Goal: Information Seeking & Learning: Learn about a topic

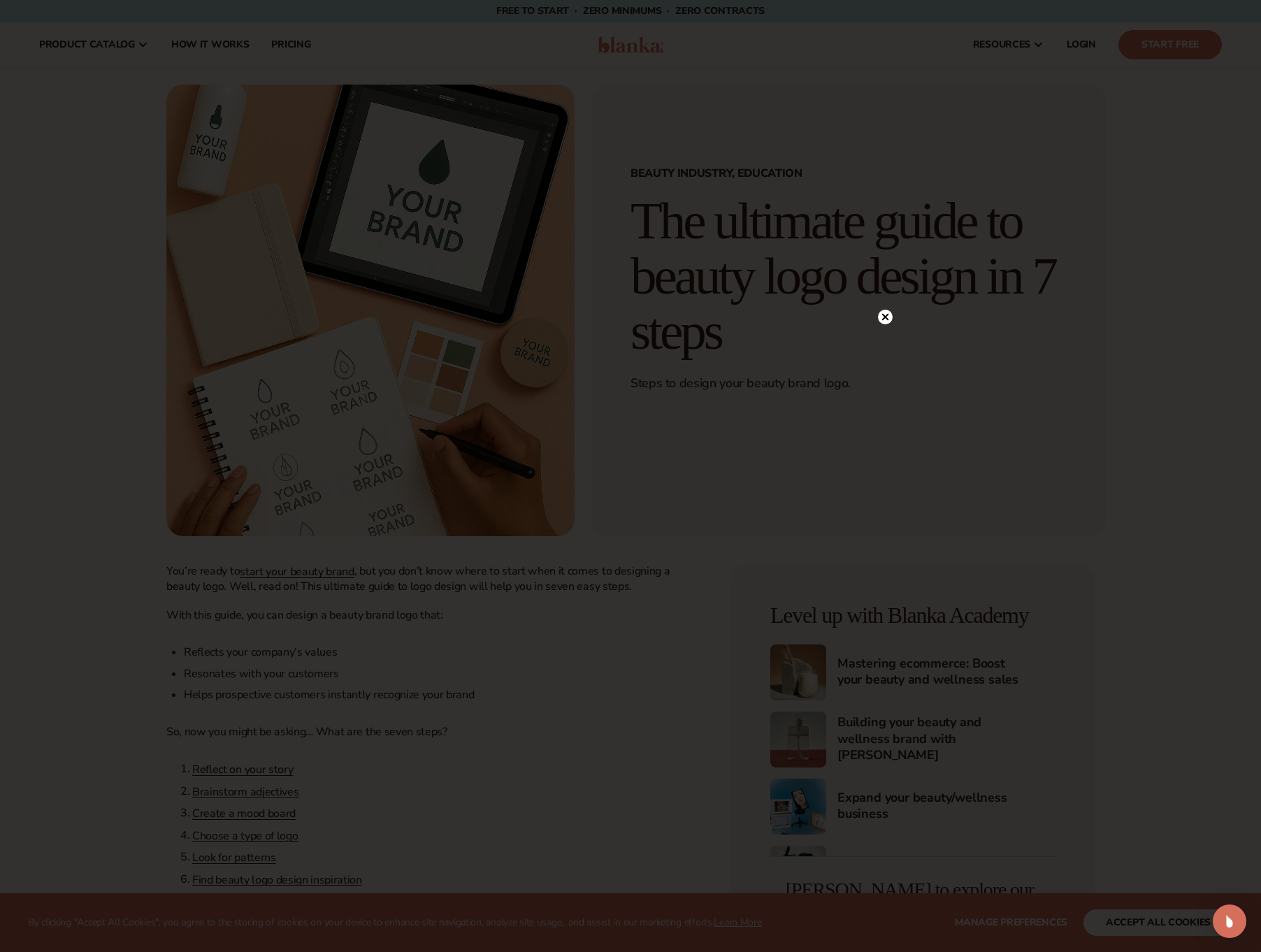
click at [883, 318] on icon at bounding box center [886, 317] width 7 height 7
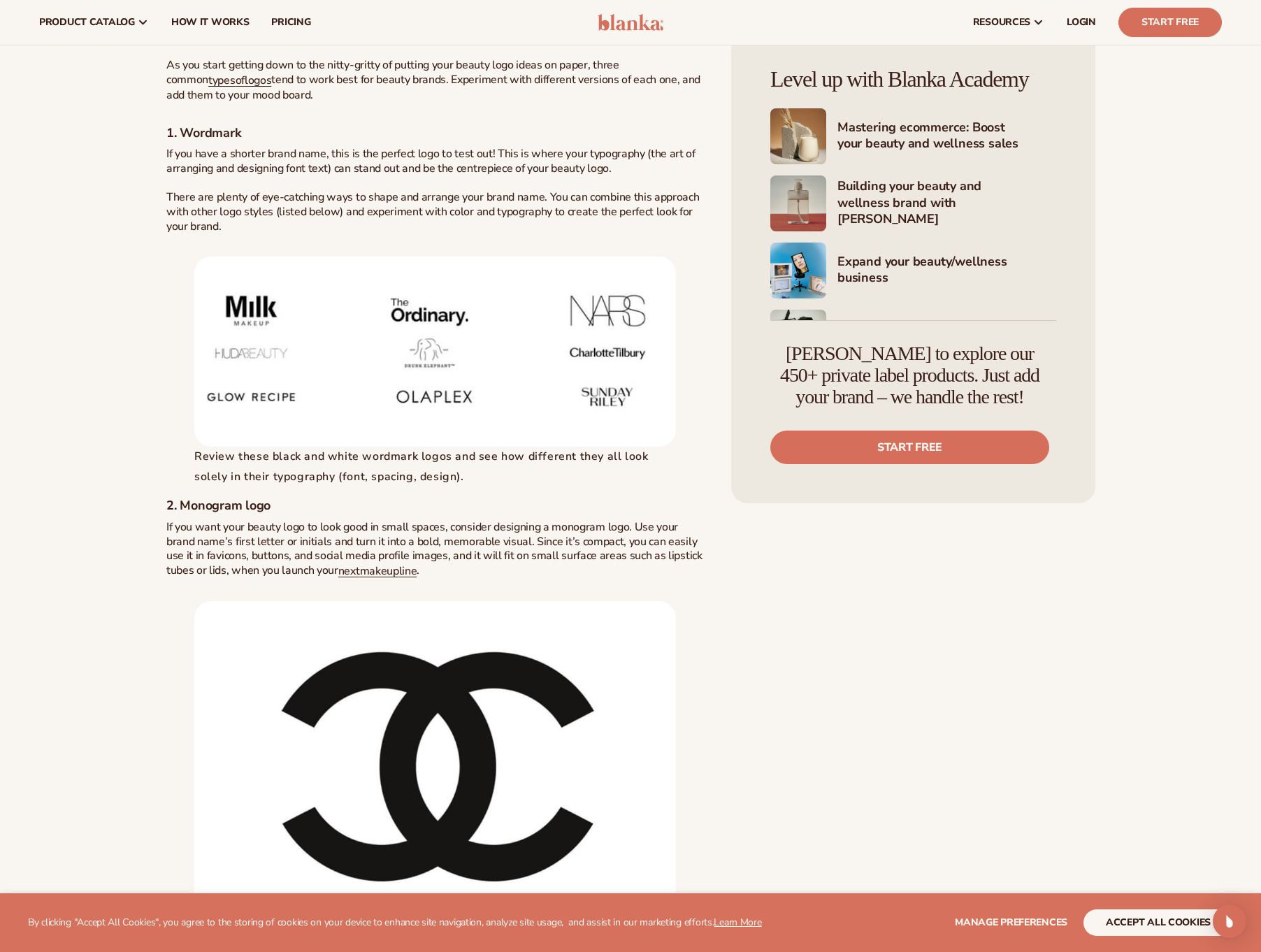
scroll to position [2167, 0]
click at [414, 375] on img at bounding box center [434, 352] width 481 height 190
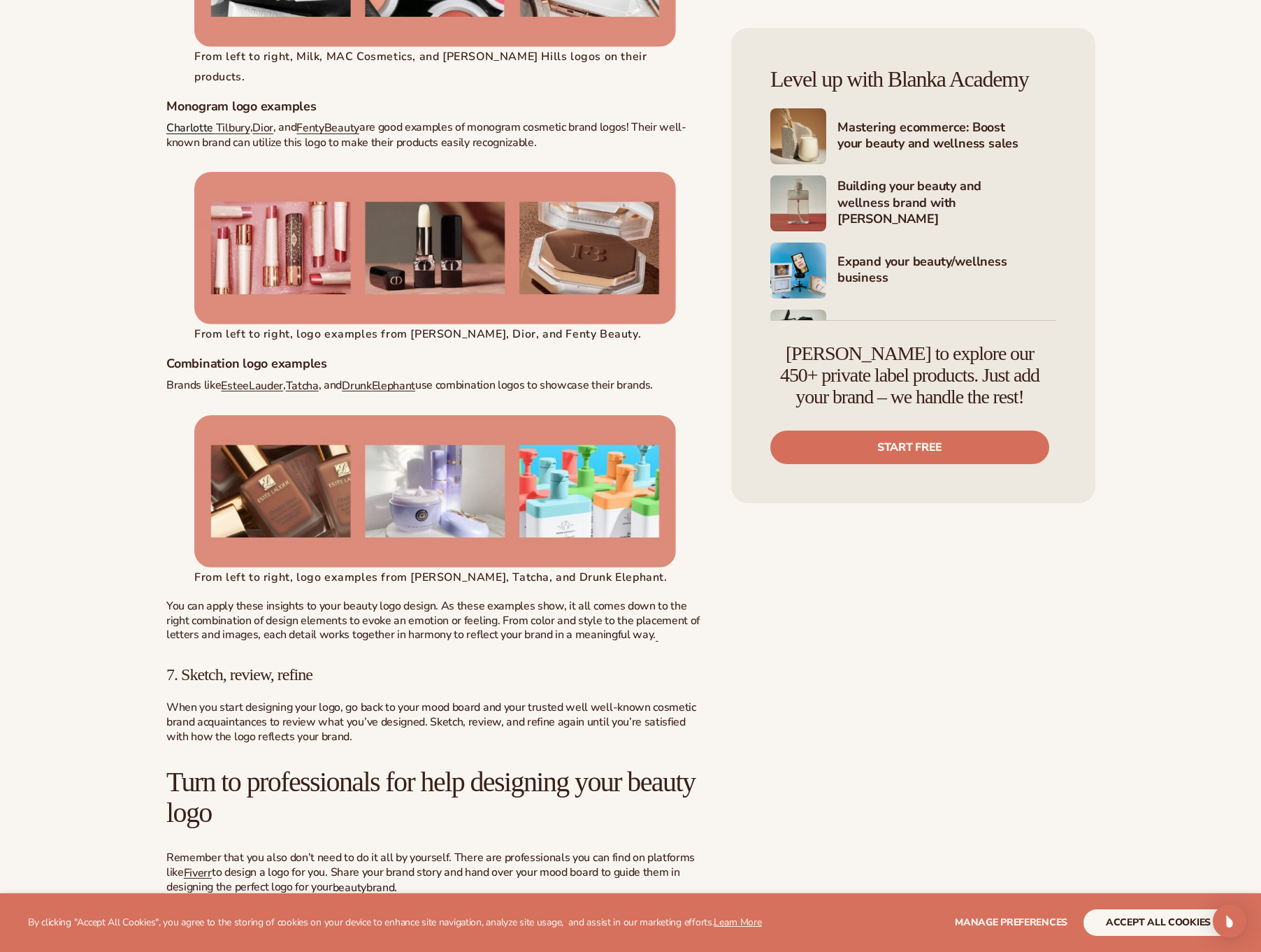
scroll to position [3833, 0]
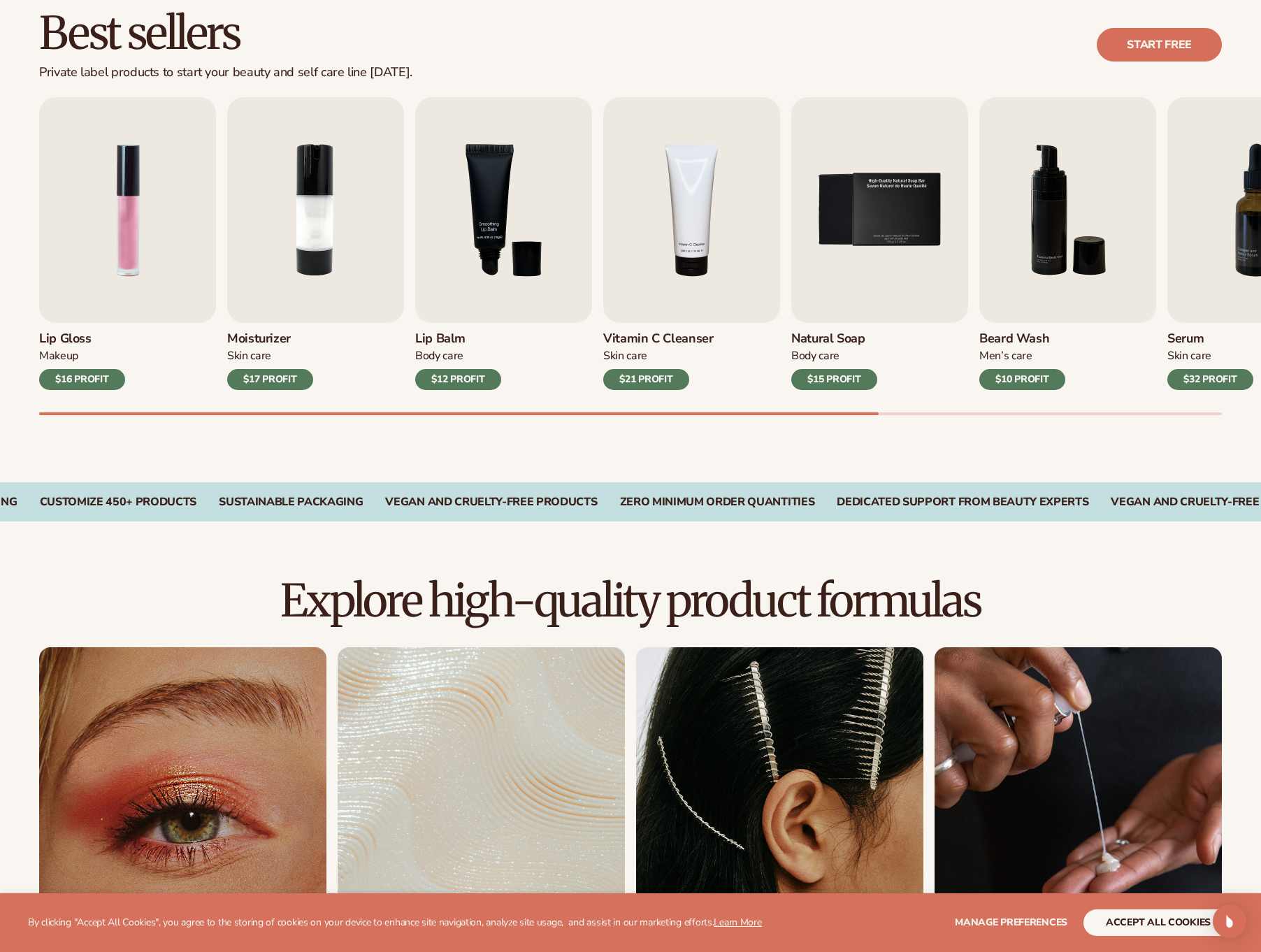
scroll to position [417, 0]
